Goal: Transaction & Acquisition: Purchase product/service

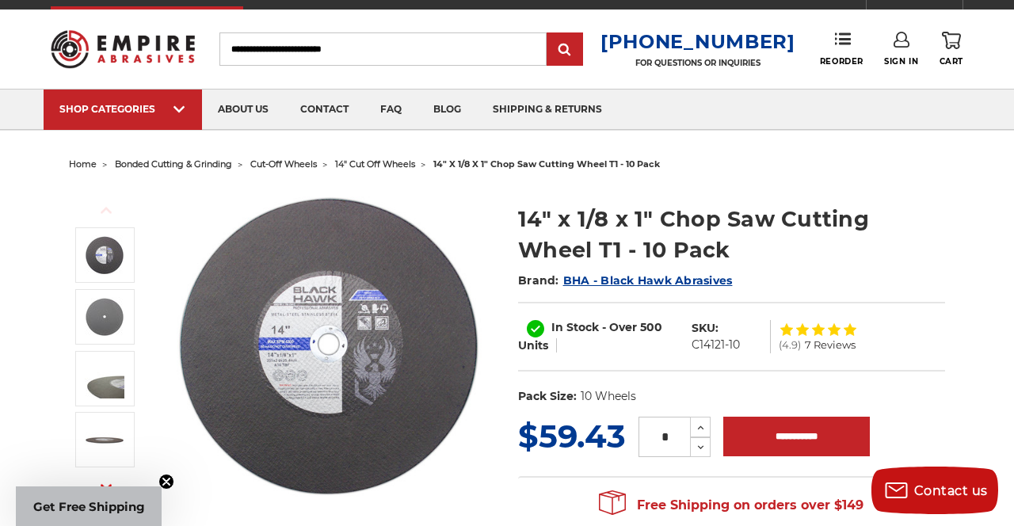
scroll to position [20, 0]
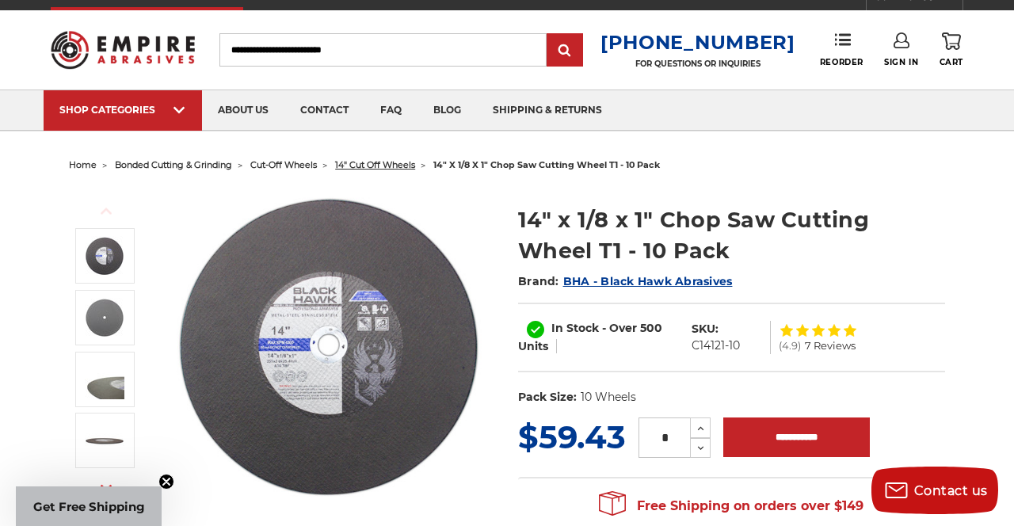
click at [384, 161] on span "14" cut off wheels" at bounding box center [375, 164] width 80 height 11
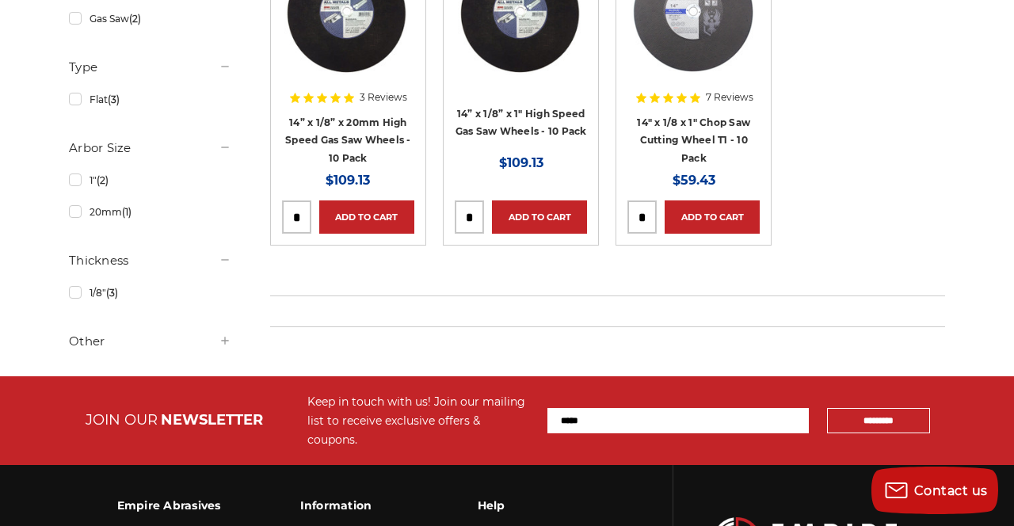
scroll to position [417, 0]
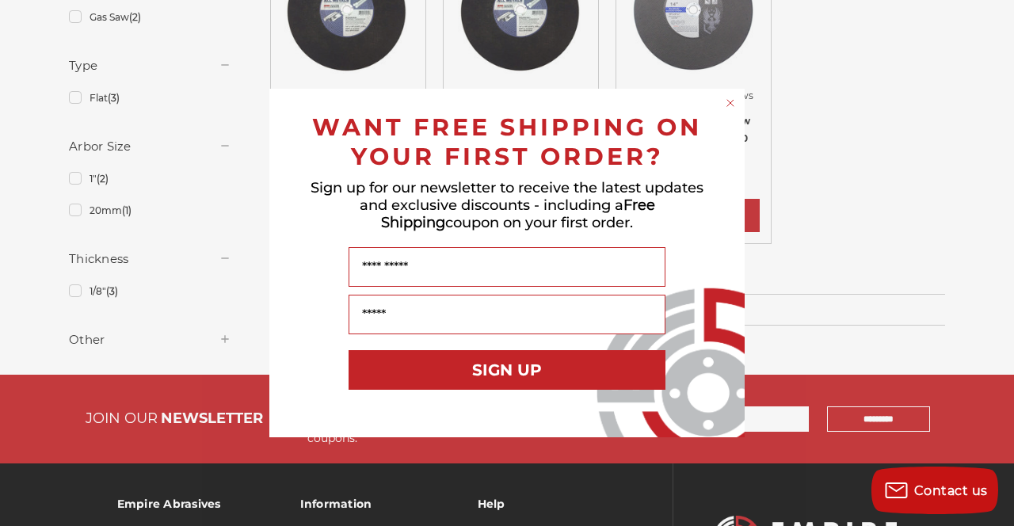
click at [729, 98] on circle "Close dialog" at bounding box center [731, 103] width 15 height 15
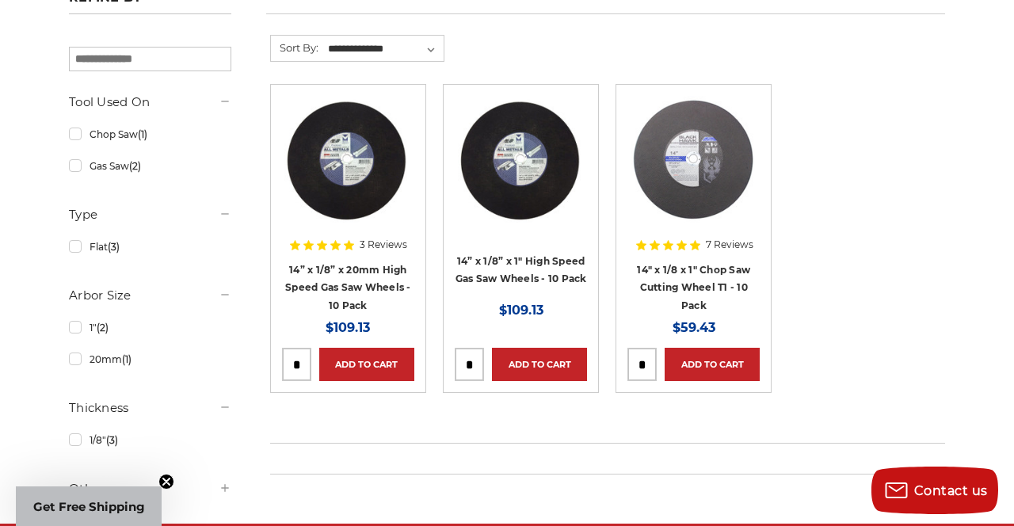
scroll to position [268, 0]
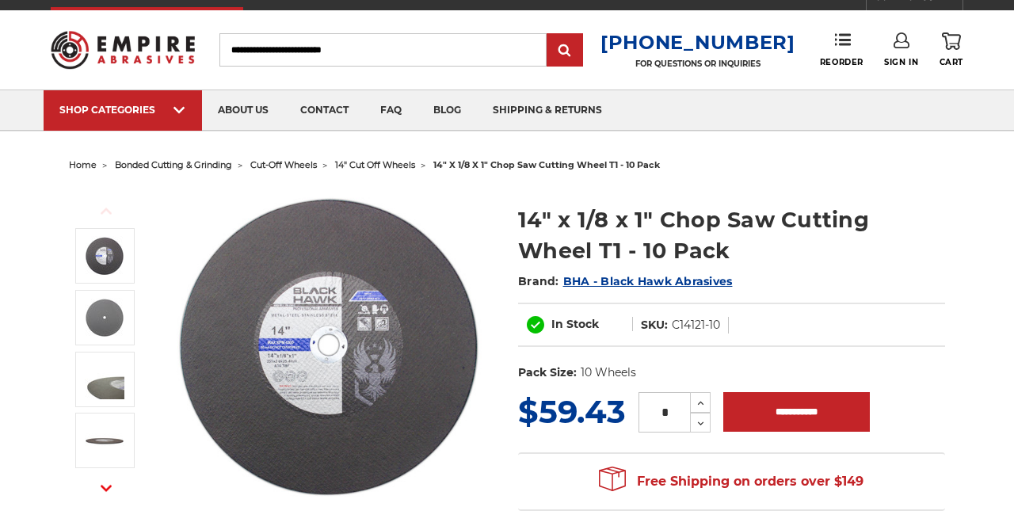
scroll to position [20, 0]
